Goal: Task Accomplishment & Management: Use online tool/utility

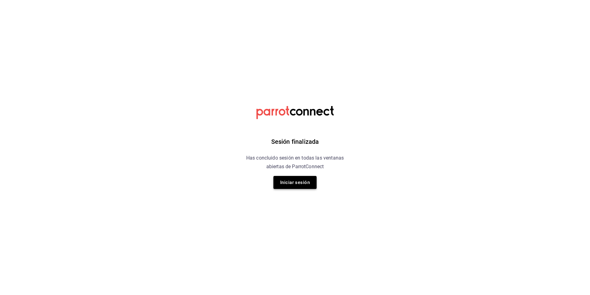
click at [300, 181] on button "Iniciar sesión" at bounding box center [295, 182] width 43 height 13
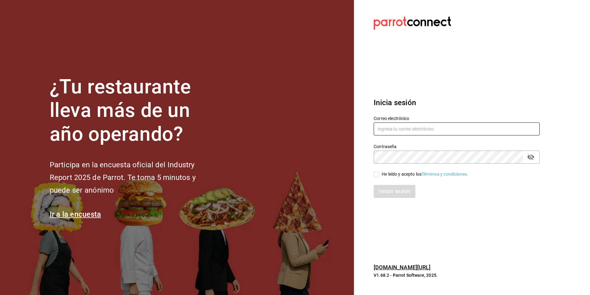
type input "sanagustin_re@bs.com"
click at [378, 176] on input "He leído y acepto los Términos y condiciones." at bounding box center [377, 174] width 6 height 6
checkbox input "true"
click at [394, 187] on button "Iniciar sesión" at bounding box center [395, 191] width 42 height 13
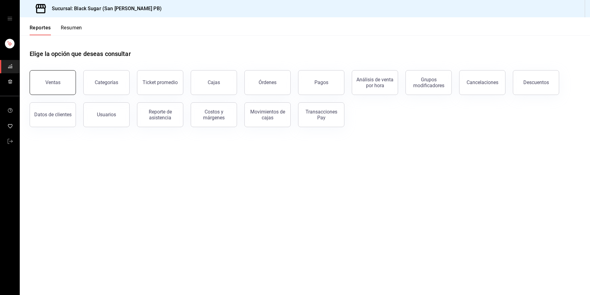
click at [47, 78] on button "Ventas" at bounding box center [53, 82] width 46 height 25
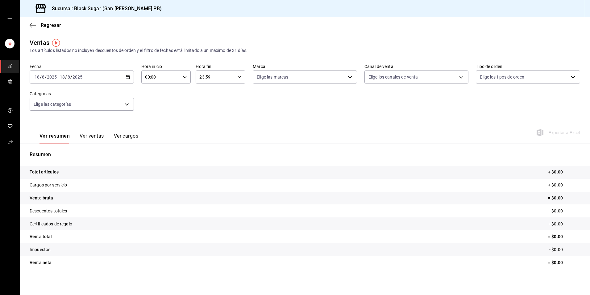
click at [94, 82] on div "2025-08-18 18 / 8 / 2025 - 2025-08-18 18 / 8 / 2025" at bounding box center [82, 76] width 104 height 13
click at [78, 154] on span "Rango de fechas" at bounding box center [59, 151] width 48 height 6
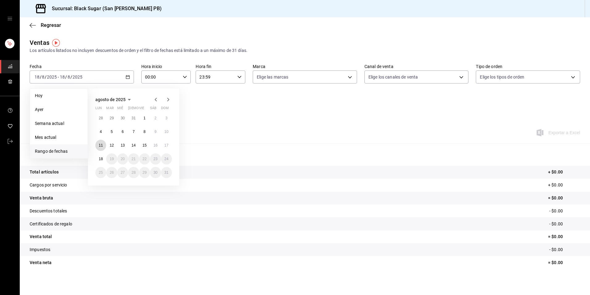
drag, startPoint x: 100, startPoint y: 147, endPoint x: 151, endPoint y: 154, distance: 51.5
click at [100, 146] on abbr "11" at bounding box center [101, 145] width 4 height 4
click at [168, 147] on abbr "17" at bounding box center [167, 145] width 4 height 4
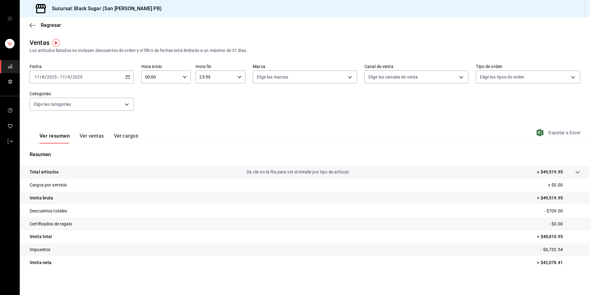
click at [560, 134] on span "Exportar a Excel" at bounding box center [559, 132] width 42 height 7
click at [8, 139] on icon "mailbox folders" at bounding box center [10, 141] width 5 height 5
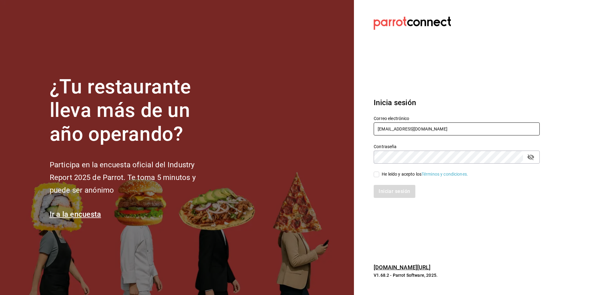
click at [427, 133] on input "sanagustin_re@bs.com" at bounding box center [457, 128] width 166 height 13
click at [425, 131] on input "sanagustin_re@bs.com" at bounding box center [457, 128] width 166 height 13
type input "lafe_re@bs.com"
click at [377, 176] on input "He leído y acepto los Términos y condiciones." at bounding box center [377, 174] width 6 height 6
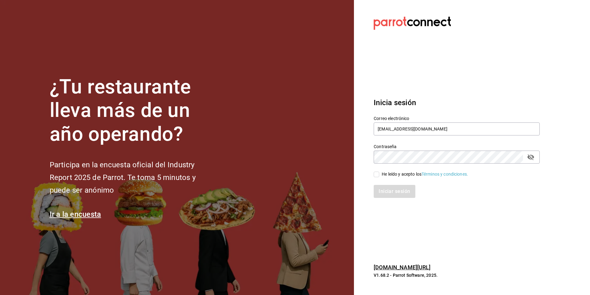
checkbox input "true"
click at [385, 190] on button "Iniciar sesión" at bounding box center [395, 191] width 42 height 13
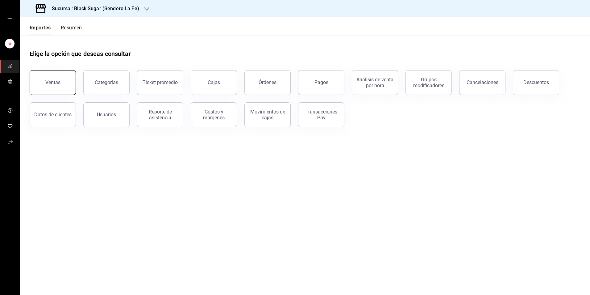
click at [61, 85] on button "Ventas" at bounding box center [53, 82] width 46 height 25
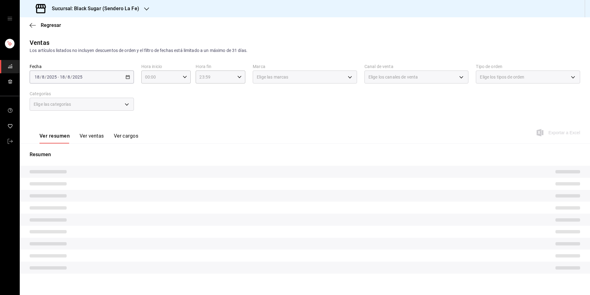
click at [86, 77] on div "2025-08-18 18 / 8 / 2025 - 2025-08-18 18 / 8 / 2025" at bounding box center [82, 76] width 104 height 13
click at [107, 78] on div "2025-08-18 18 / 8 / 2025 - 2025-08-18 18 / 8 / 2025" at bounding box center [82, 76] width 104 height 13
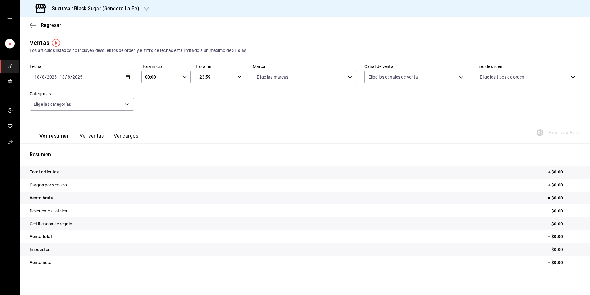
click at [108, 77] on div "2025-08-18 18 / 8 / 2025 - 2025-08-18 18 / 8 / 2025" at bounding box center [82, 76] width 104 height 13
click at [78, 151] on span "Rango de fechas" at bounding box center [59, 151] width 48 height 6
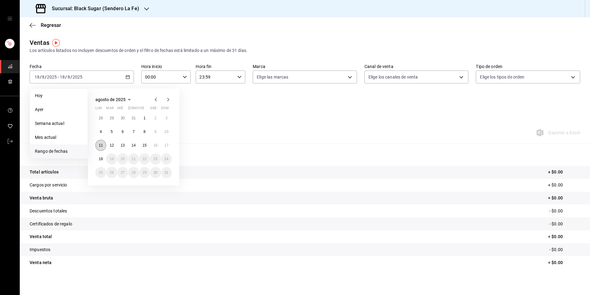
click at [101, 147] on button "11" at bounding box center [100, 145] width 11 height 11
click at [168, 146] on abbr "17" at bounding box center [167, 145] width 4 height 4
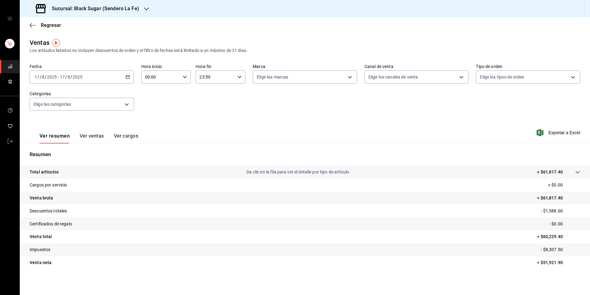
click at [555, 138] on div "Ver resumen Ver ventas Ver cargos Exportar a Excel" at bounding box center [305, 130] width 571 height 25
click at [551, 132] on span "Exportar a Excel" at bounding box center [559, 132] width 42 height 7
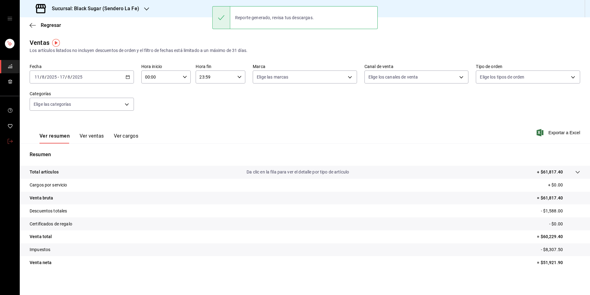
click at [12, 140] on icon "mailbox folders" at bounding box center [10, 141] width 5 height 5
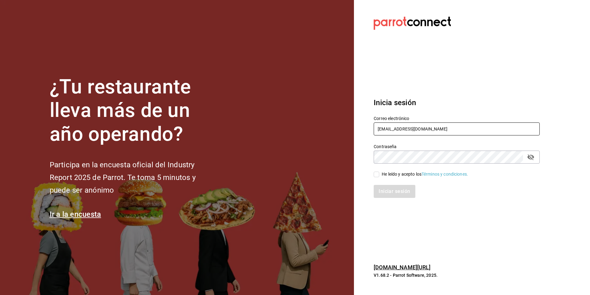
click at [398, 126] on input "lafe_re@bs.com" at bounding box center [457, 128] width 166 height 13
type input "apodaca_re@bs.com"
click at [377, 174] on input "He leído y acepto los Términos y condiciones." at bounding box center [377, 174] width 6 height 6
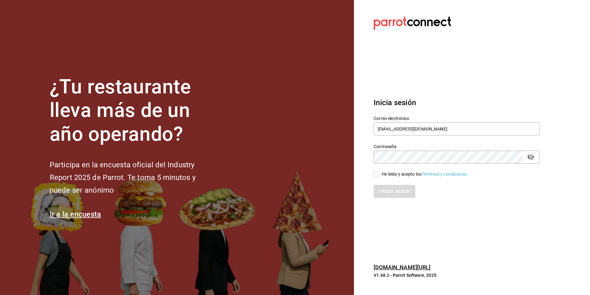
checkbox input "true"
click at [389, 197] on button "Iniciar sesión" at bounding box center [395, 191] width 42 height 13
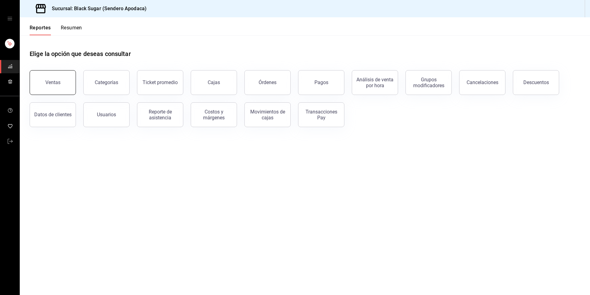
click at [60, 84] on button "Ventas" at bounding box center [53, 82] width 46 height 25
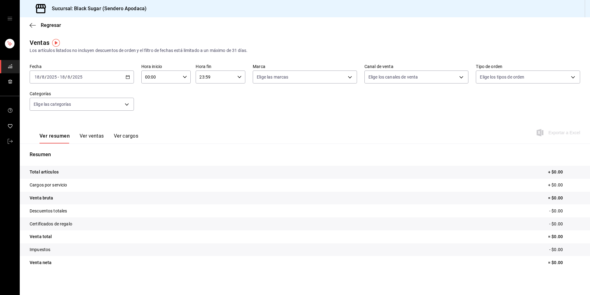
click at [94, 78] on div "2025-08-18 18 / 8 / 2025 - 2025-08-18 18 / 8 / 2025" at bounding box center [82, 76] width 104 height 13
click at [77, 150] on span "Rango de fechas" at bounding box center [59, 151] width 48 height 6
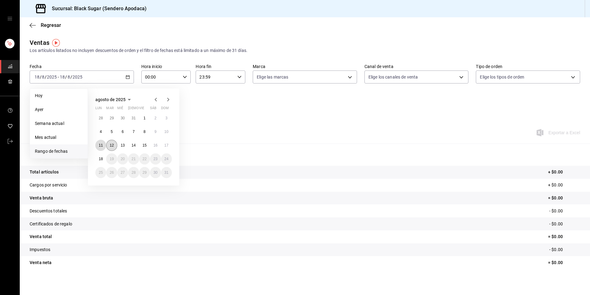
drag, startPoint x: 100, startPoint y: 145, endPoint x: 115, endPoint y: 145, distance: 15.4
click at [104, 144] on button "11" at bounding box center [100, 145] width 11 height 11
click at [167, 145] on abbr "17" at bounding box center [167, 145] width 4 height 4
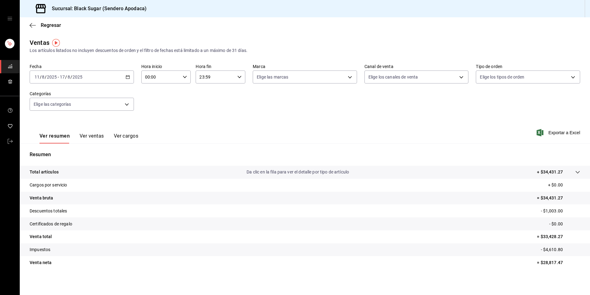
scroll to position [1, 0]
click at [559, 129] on span "Exportar a Excel" at bounding box center [559, 131] width 42 height 7
click at [9, 138] on span "mailbox folders" at bounding box center [10, 141] width 5 height 8
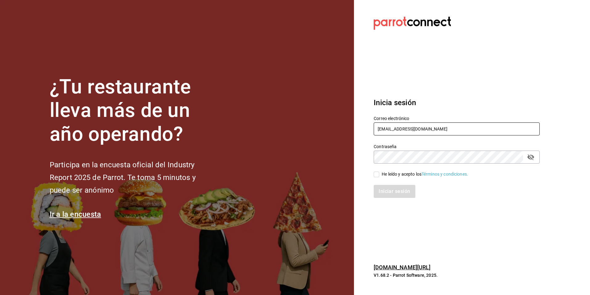
click at [403, 133] on input "apodaca_re@bs.com" at bounding box center [457, 128] width 166 height 13
type input "pabellon_re@bs.com"
click at [378, 171] on input "He leído y acepto los Términos y condiciones." at bounding box center [377, 174] width 6 height 6
checkbox input "true"
click at [380, 194] on button "Iniciar sesión" at bounding box center [395, 191] width 42 height 13
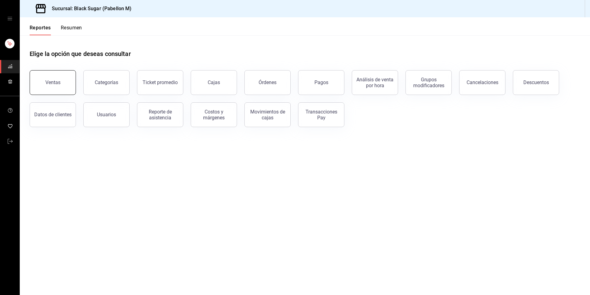
click at [52, 84] on div "Ventas" at bounding box center [52, 82] width 15 height 6
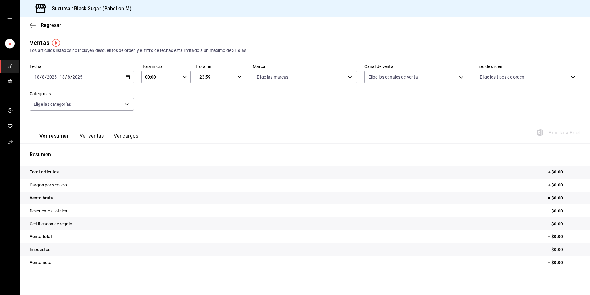
click at [92, 79] on div "[DATE] [DATE] - [DATE] [DATE]" at bounding box center [82, 76] width 104 height 13
click at [71, 149] on span "Rango de fechas" at bounding box center [59, 151] width 48 height 6
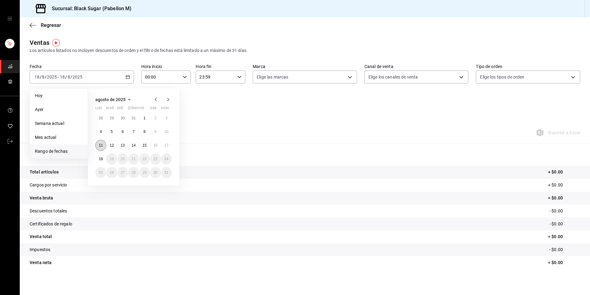
click at [103, 144] on button "11" at bounding box center [100, 145] width 11 height 11
click at [165, 147] on abbr "17" at bounding box center [167, 145] width 4 height 4
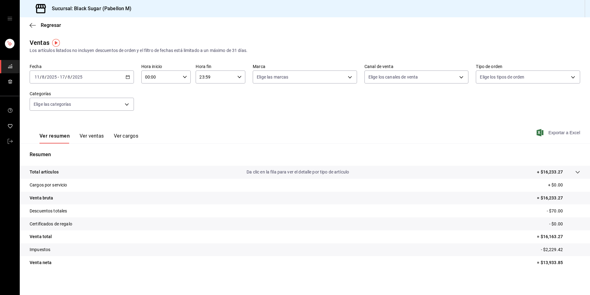
click at [553, 132] on span "Exportar a Excel" at bounding box center [559, 132] width 42 height 7
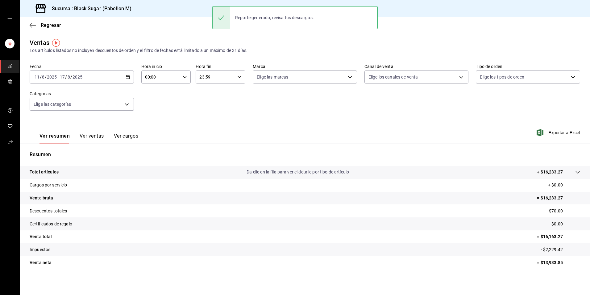
click at [197, 122] on div "Ver resumen Ver ventas Ver cargos Exportar a Excel" at bounding box center [305, 130] width 571 height 25
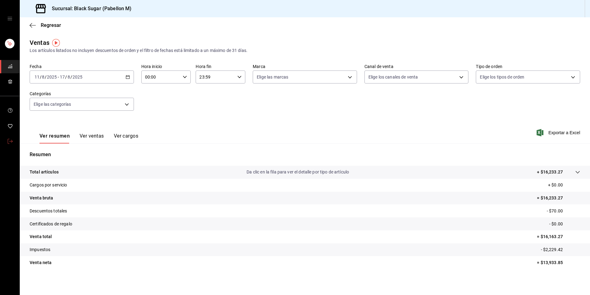
click at [7, 142] on link "mailbox folders" at bounding box center [9, 141] width 19 height 13
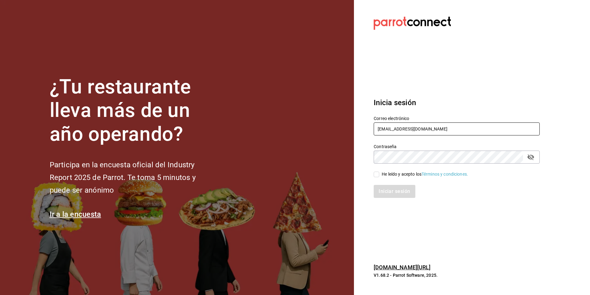
click at [425, 131] on input "pabellon_re@bs.com" at bounding box center [457, 128] width 166 height 13
type input "anahuac_re@bs.com"
click at [377, 175] on input "He leído y acepto los Términos y condiciones." at bounding box center [377, 174] width 6 height 6
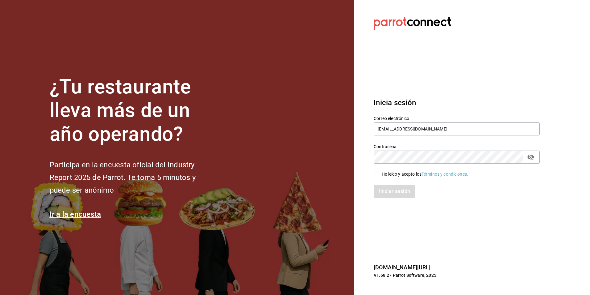
checkbox input "true"
click at [388, 190] on button "Iniciar sesión" at bounding box center [395, 191] width 42 height 13
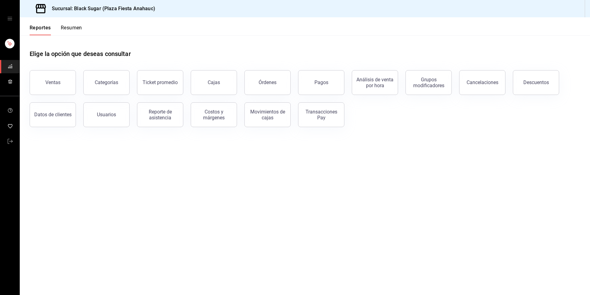
click at [56, 67] on div "Ventas" at bounding box center [49, 79] width 54 height 32
drag, startPoint x: 54, startPoint y: 98, endPoint x: 55, endPoint y: 80, distance: 18.0
click at [54, 97] on div "Datos de clientes" at bounding box center [49, 111] width 54 height 32
click at [55, 79] on button "Ventas" at bounding box center [53, 82] width 46 height 25
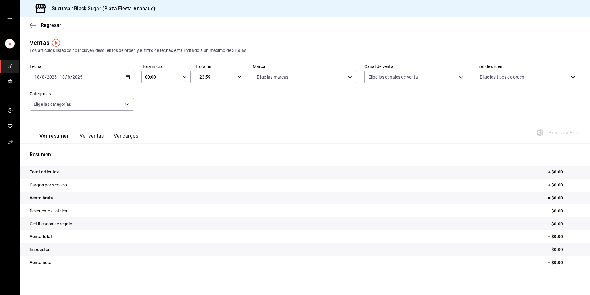
click at [89, 77] on div "[DATE] [DATE] - [DATE] [DATE]" at bounding box center [82, 76] width 104 height 13
click at [69, 149] on span "Rango de fechas" at bounding box center [59, 151] width 48 height 6
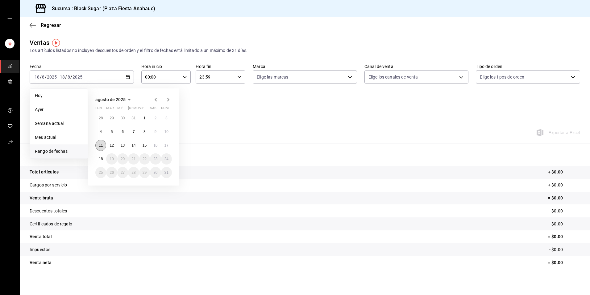
click at [101, 145] on abbr "11" at bounding box center [101, 145] width 4 height 4
click at [168, 146] on abbr "17" at bounding box center [167, 145] width 4 height 4
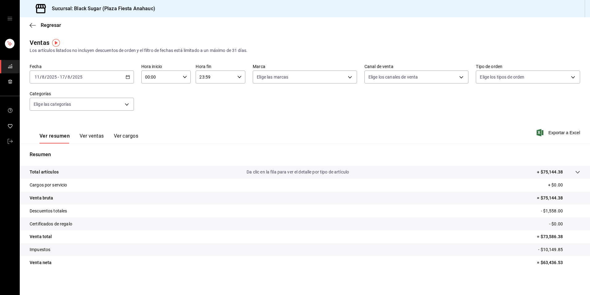
click at [554, 137] on div "Ver resumen Ver ventas Ver cargos Exportar a Excel" at bounding box center [305, 130] width 571 height 25
click at [554, 133] on span "Exportar a Excel" at bounding box center [559, 132] width 42 height 7
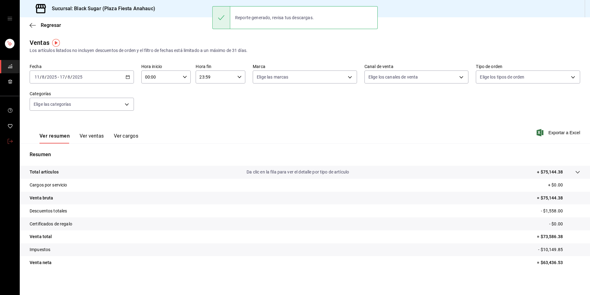
click at [11, 139] on icon "mailbox folders" at bounding box center [10, 141] width 5 height 5
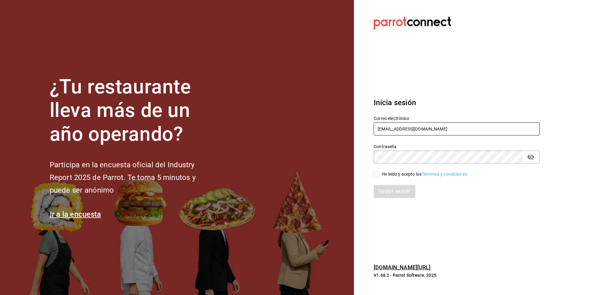
click at [433, 134] on input "[EMAIL_ADDRESS][DOMAIN_NAME]" at bounding box center [457, 128] width 166 height 13
type input "[EMAIL_ADDRESS][DOMAIN_NAME]"
drag, startPoint x: 374, startPoint y: 172, endPoint x: 377, endPoint y: 175, distance: 4.6
click at [374, 173] on input "He leído y acepto los Términos y condiciones." at bounding box center [377, 174] width 6 height 6
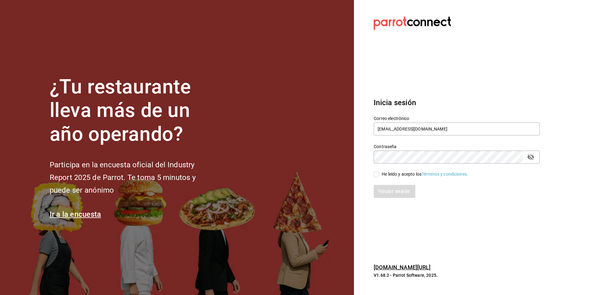
checkbox input "true"
click at [385, 187] on button "Iniciar sesión" at bounding box center [395, 191] width 42 height 13
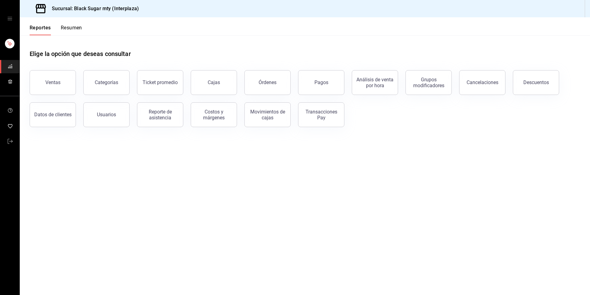
click at [210, 85] on button "Cajas" at bounding box center [214, 82] width 46 height 25
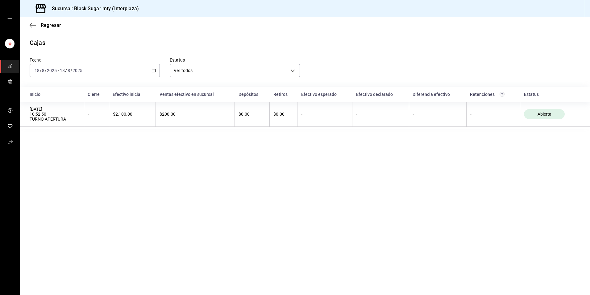
click at [131, 73] on div "2025-08-18 18 / 8 / 2025 - 2025-08-18 18 / 8 / 2025" at bounding box center [95, 70] width 130 height 13
click at [56, 19] on div "Regresar" at bounding box center [305, 25] width 571 height 16
click at [56, 27] on span "Regresar" at bounding box center [51, 25] width 20 height 6
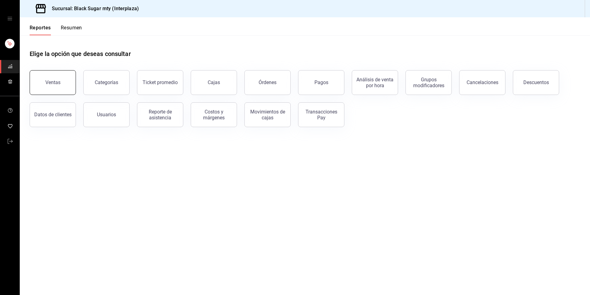
click at [44, 73] on button "Ventas" at bounding box center [53, 82] width 46 height 25
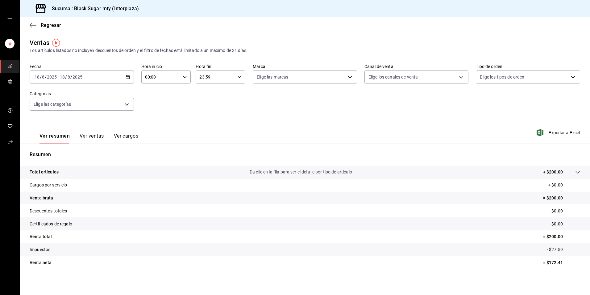
click at [82, 77] on input "2025" at bounding box center [77, 76] width 10 height 5
click at [68, 156] on li "Rango de fechas" at bounding box center [59, 151] width 58 height 14
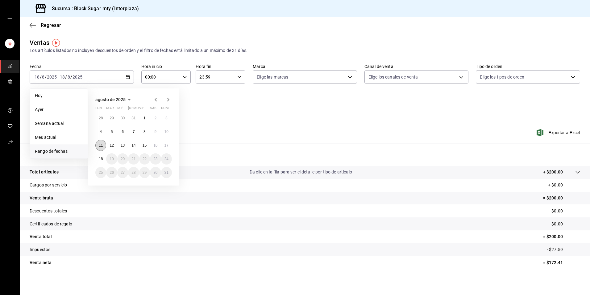
click at [97, 144] on button "11" at bounding box center [100, 145] width 11 height 11
click at [165, 145] on abbr "17" at bounding box center [167, 145] width 4 height 4
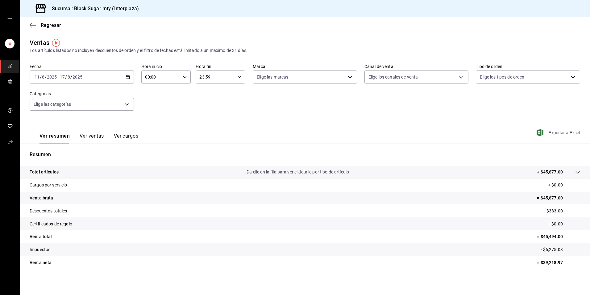
click at [550, 132] on span "Exportar a Excel" at bounding box center [559, 132] width 42 height 7
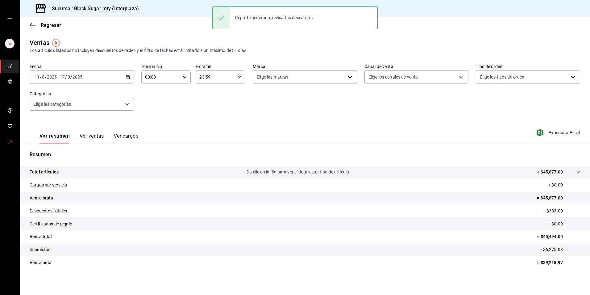
click at [13, 136] on link "mailbox folders" at bounding box center [9, 141] width 19 height 13
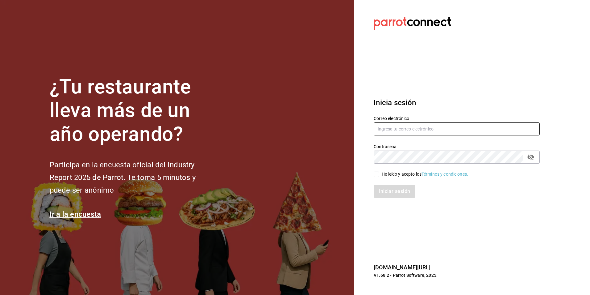
click at [436, 124] on input "text" at bounding box center [457, 128] width 166 height 13
click at [436, 124] on input "interplaza_re@bs.com" at bounding box center [457, 128] width 166 height 13
type input "GALERIAS_2@BS.COM"
click at [379, 175] on input "He leído y acepto los Términos y condiciones." at bounding box center [377, 174] width 6 height 6
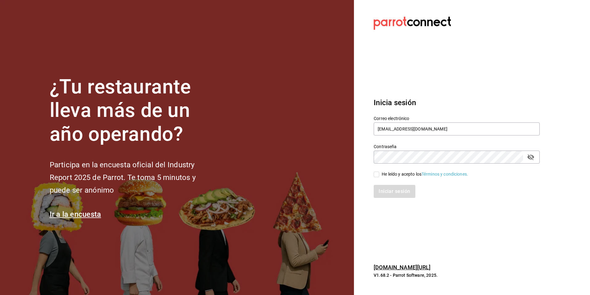
checkbox input "true"
click at [390, 192] on button "Iniciar sesión" at bounding box center [395, 191] width 42 height 13
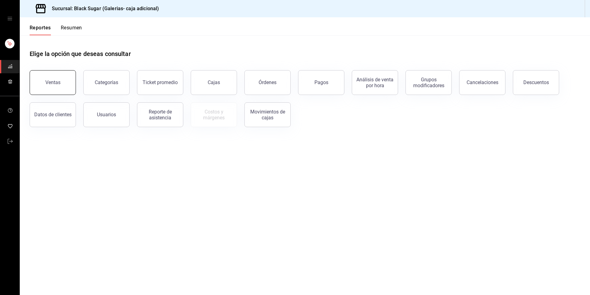
click at [51, 85] on button "Ventas" at bounding box center [53, 82] width 46 height 25
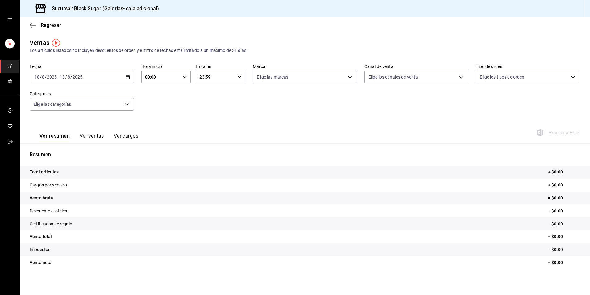
click at [76, 78] on input "2025" at bounding box center [77, 76] width 10 height 5
click at [64, 152] on span "Rango de fechas" at bounding box center [59, 151] width 48 height 6
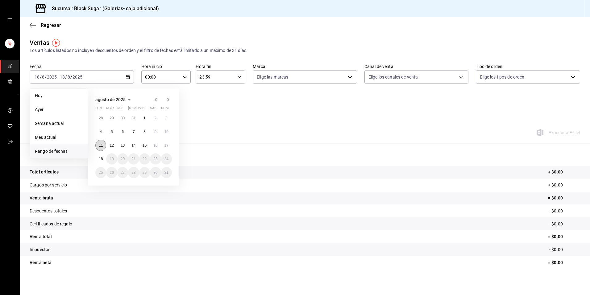
click at [98, 144] on button "11" at bounding box center [100, 145] width 11 height 11
click at [162, 149] on div "28 29 30 31 1 2 3 4 5 6 7 8 9 10 11 12 13 14 15 16 17 18 19 20 21 22 23 24 25 2…" at bounding box center [133, 144] width 77 height 65
click at [170, 148] on button "17" at bounding box center [166, 145] width 11 height 11
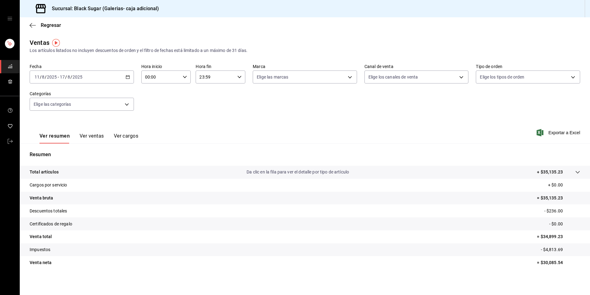
click at [567, 128] on div "Ver resumen Ver ventas Ver cargos Exportar a Excel" at bounding box center [305, 130] width 571 height 25
click at [567, 131] on span "Exportar a Excel" at bounding box center [559, 132] width 42 height 7
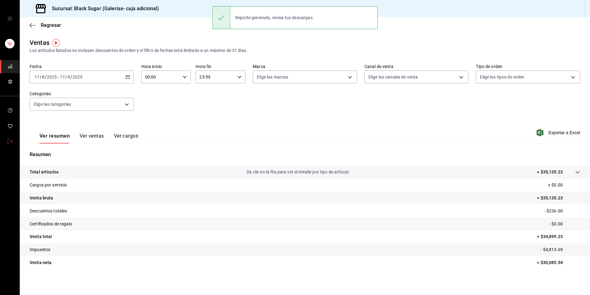
drag, startPoint x: 9, startPoint y: 143, endPoint x: 65, endPoint y: 140, distance: 55.6
click at [9, 143] on icon "mailbox folders" at bounding box center [10, 141] width 5 height 5
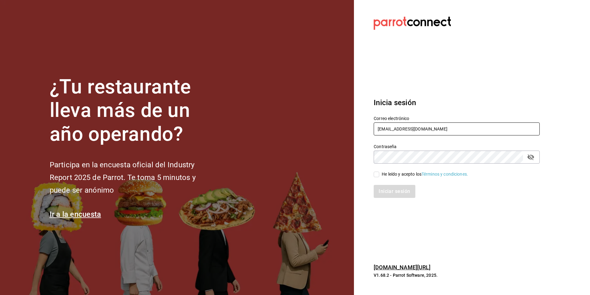
click at [415, 132] on input "GALERIAS_2@BS.COM" at bounding box center [457, 128] width 166 height 13
type input "galerias_re@bs.com"
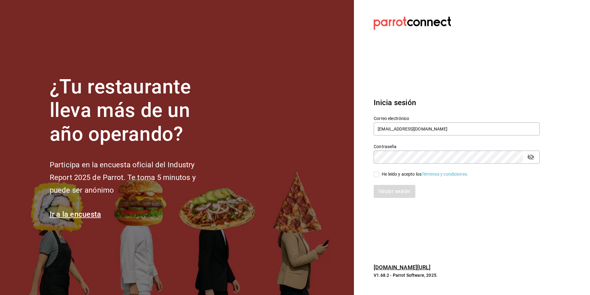
click at [376, 175] on input "He leído y acepto los Términos y condiciones." at bounding box center [377, 174] width 6 height 6
checkbox input "true"
click at [382, 192] on button "Iniciar sesión" at bounding box center [395, 191] width 42 height 13
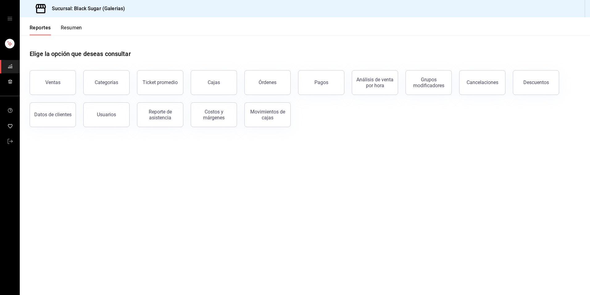
click at [23, 76] on div "Ventas" at bounding box center [49, 79] width 54 height 32
click at [49, 83] on div "Ventas" at bounding box center [52, 82] width 15 height 6
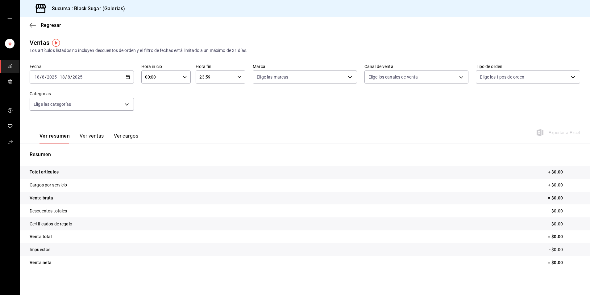
click at [67, 78] on input "8" at bounding box center [68, 76] width 3 height 5
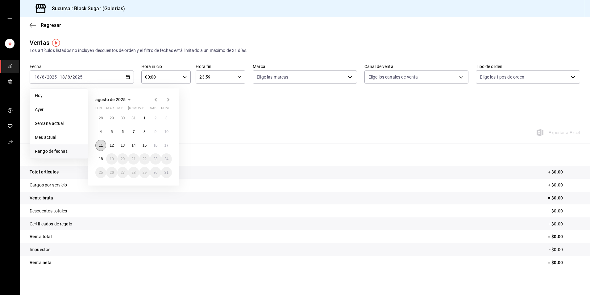
click at [100, 147] on button "11" at bounding box center [100, 145] width 11 height 11
click at [170, 143] on button "17" at bounding box center [166, 145] width 11 height 11
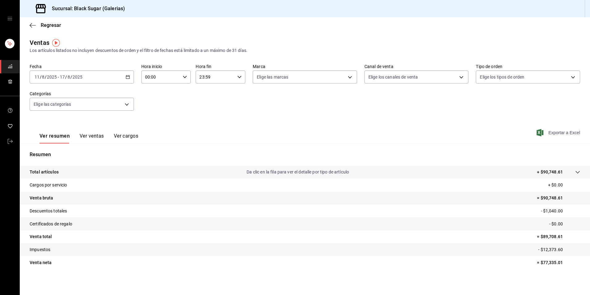
click at [547, 132] on span "Exportar a Excel" at bounding box center [559, 132] width 42 height 7
